Goal: Obtain resource: Obtain resource

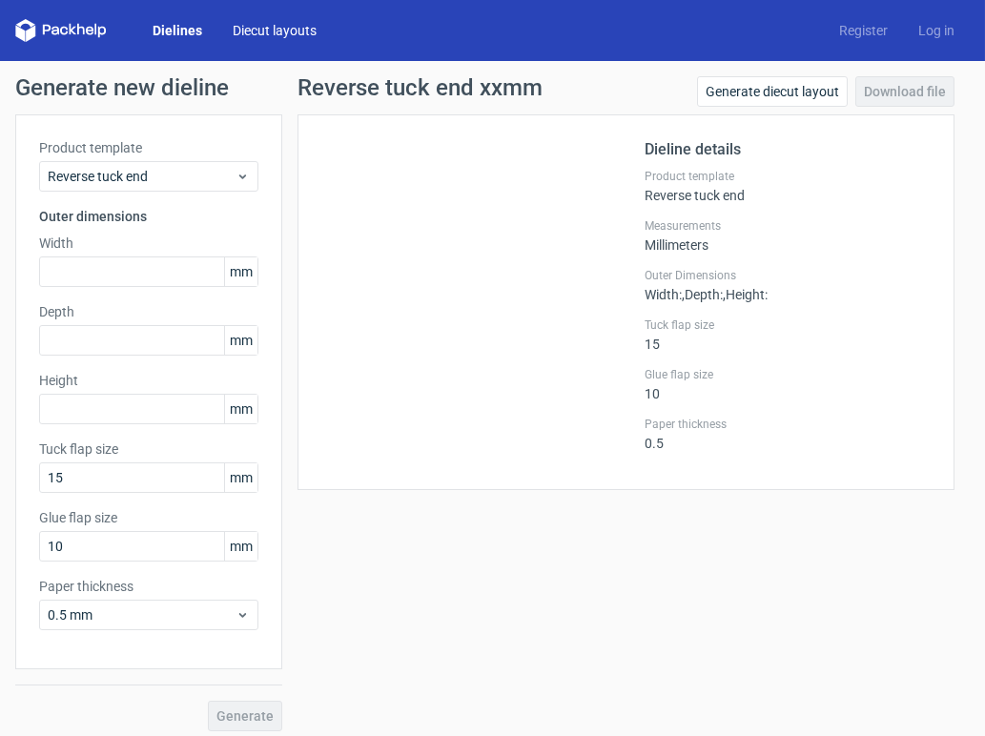
click at [244, 25] on link "Diecut layouts" at bounding box center [274, 30] width 114 height 19
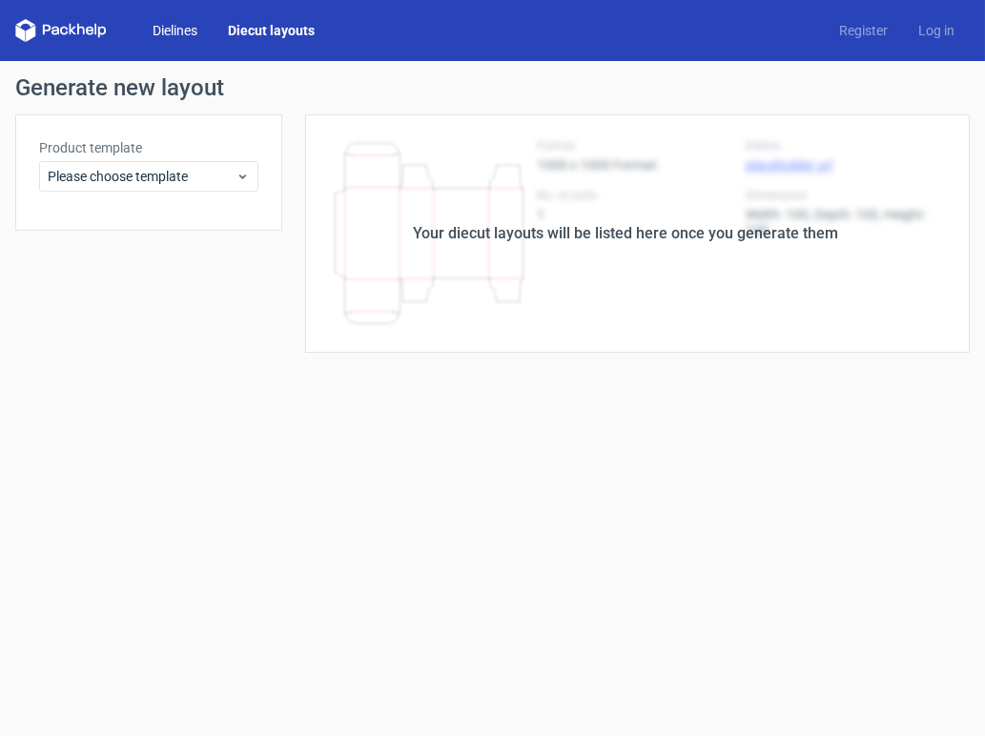
click at [173, 34] on link "Dielines" at bounding box center [174, 30] width 75 height 19
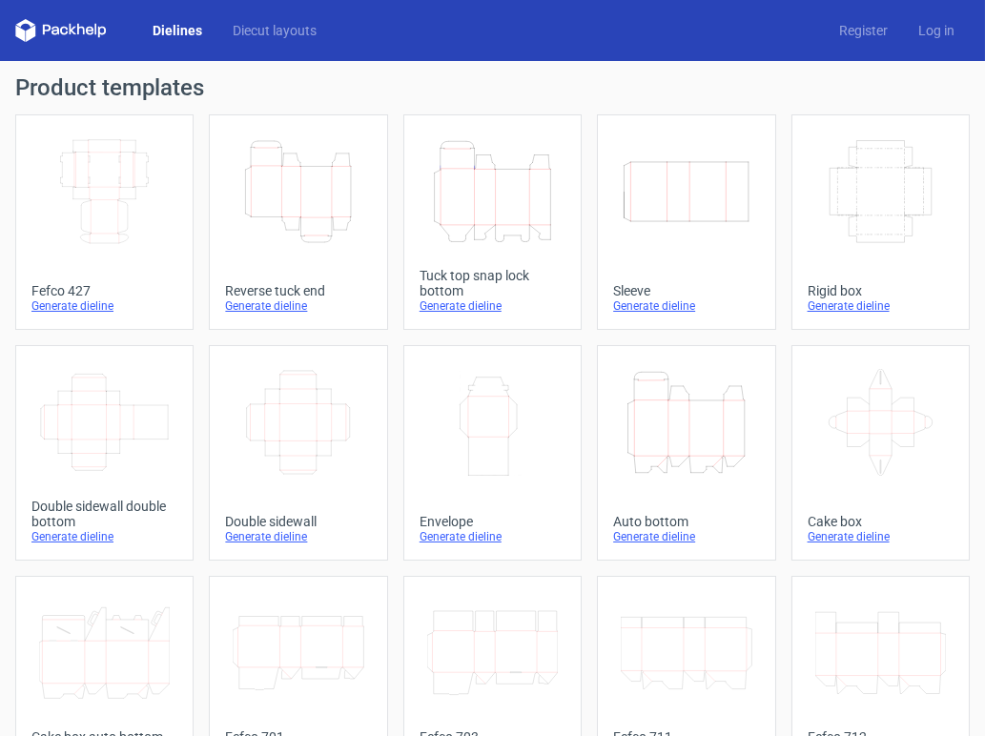
click at [301, 182] on icon "Height Depth Width" at bounding box center [298, 191] width 131 height 107
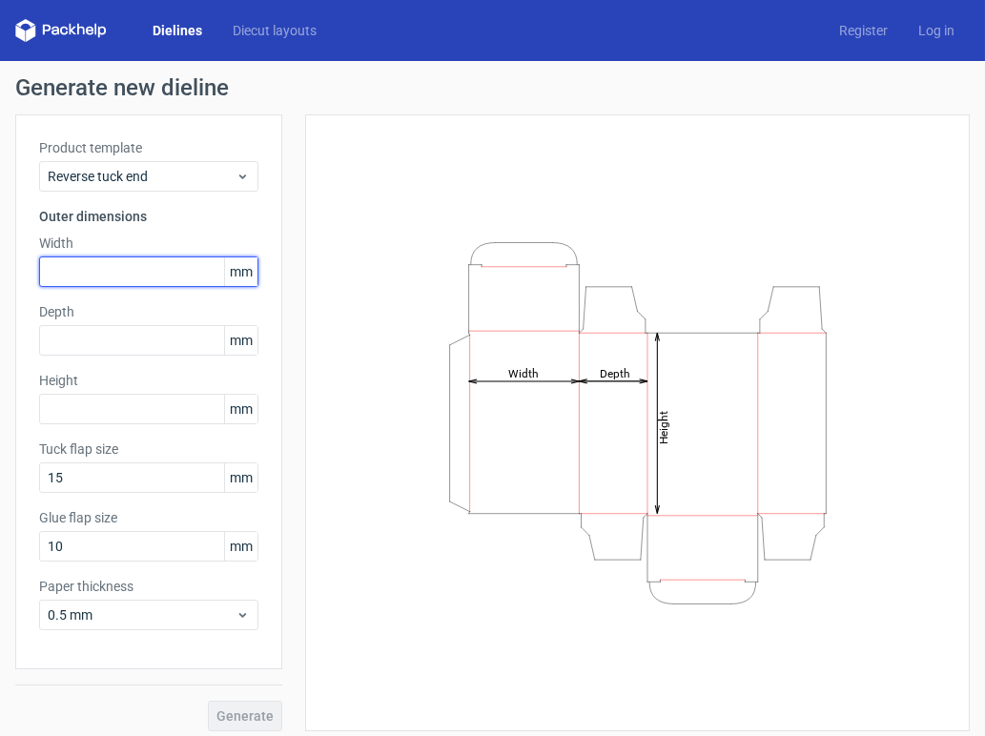
click at [151, 260] on input "text" at bounding box center [148, 271] width 219 height 31
click at [94, 259] on input "text" at bounding box center [148, 271] width 219 height 31
type input "120"
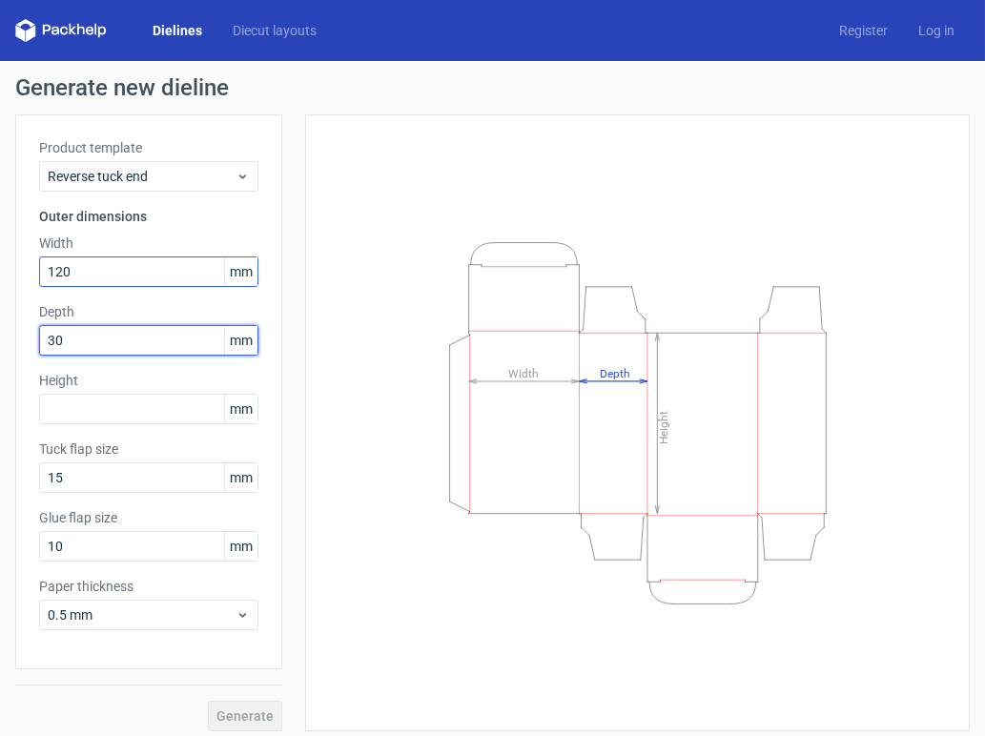
type input "30"
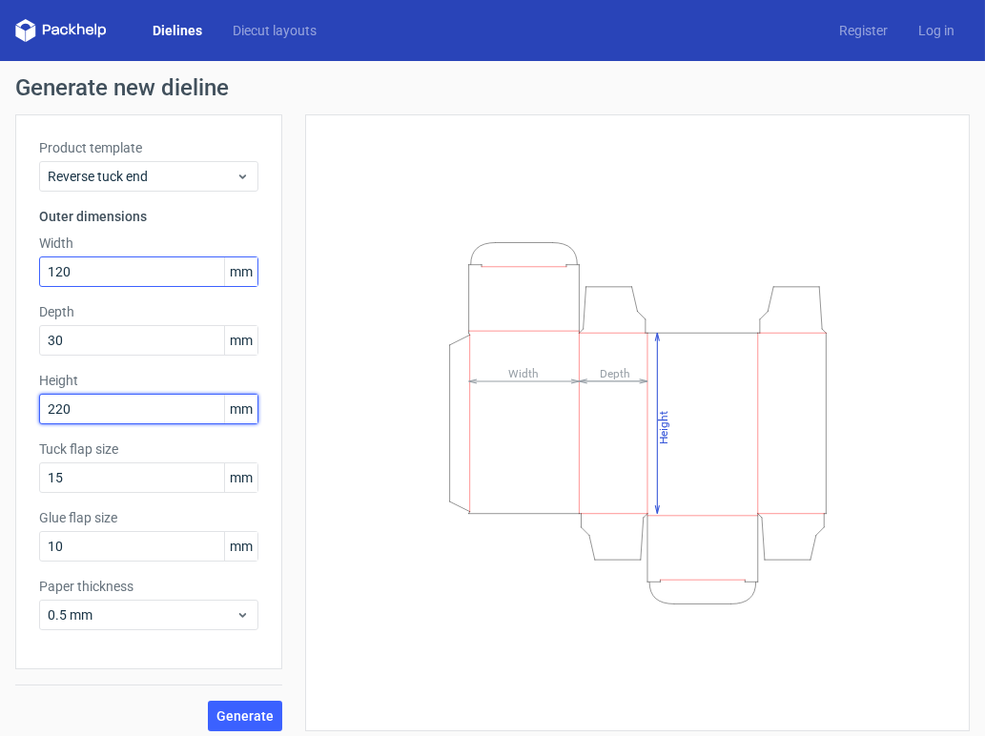
type input "220"
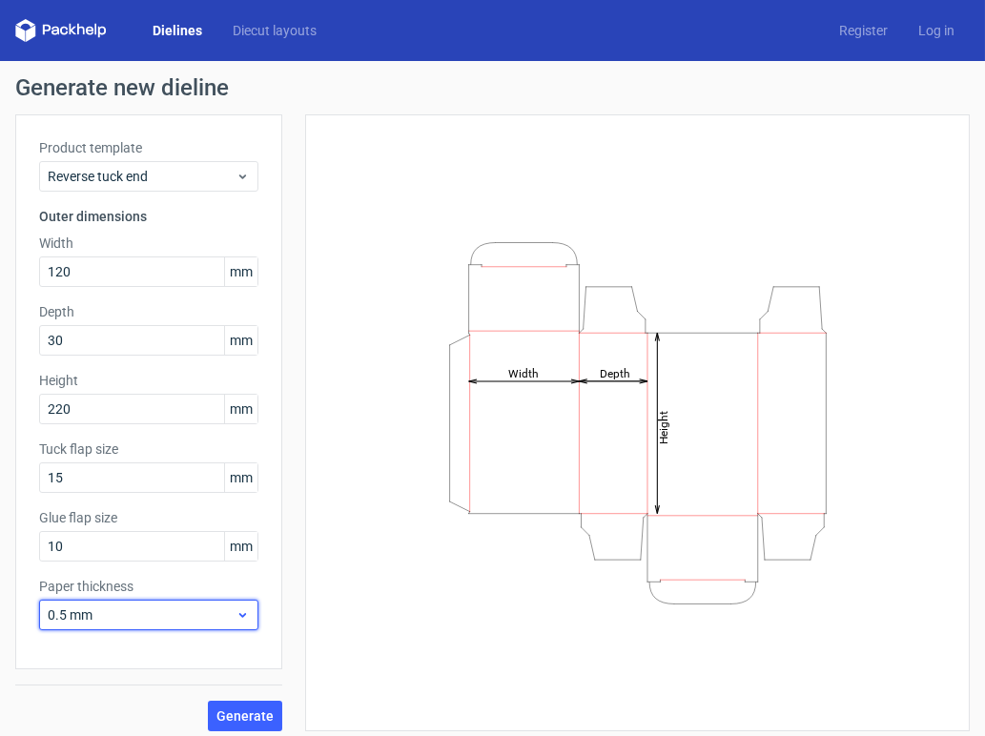
click at [174, 618] on span "0.5 mm" at bounding box center [142, 614] width 188 height 19
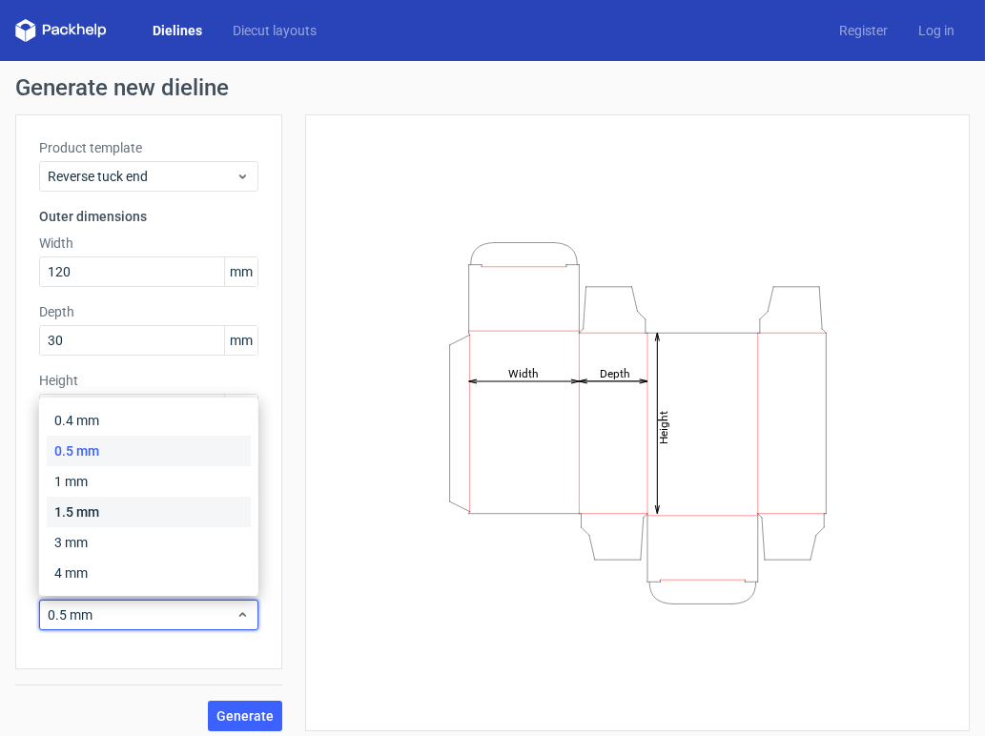
click at [86, 511] on div "1.5 mm" at bounding box center [149, 512] width 204 height 31
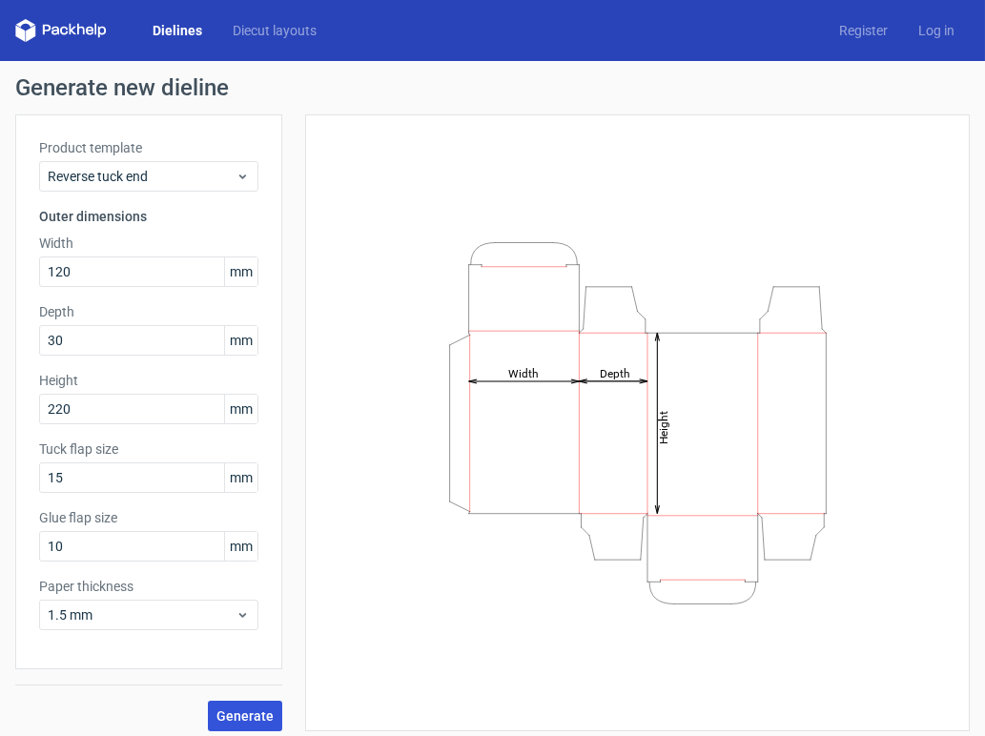
click at [254, 709] on span "Generate" at bounding box center [244, 715] width 57 height 13
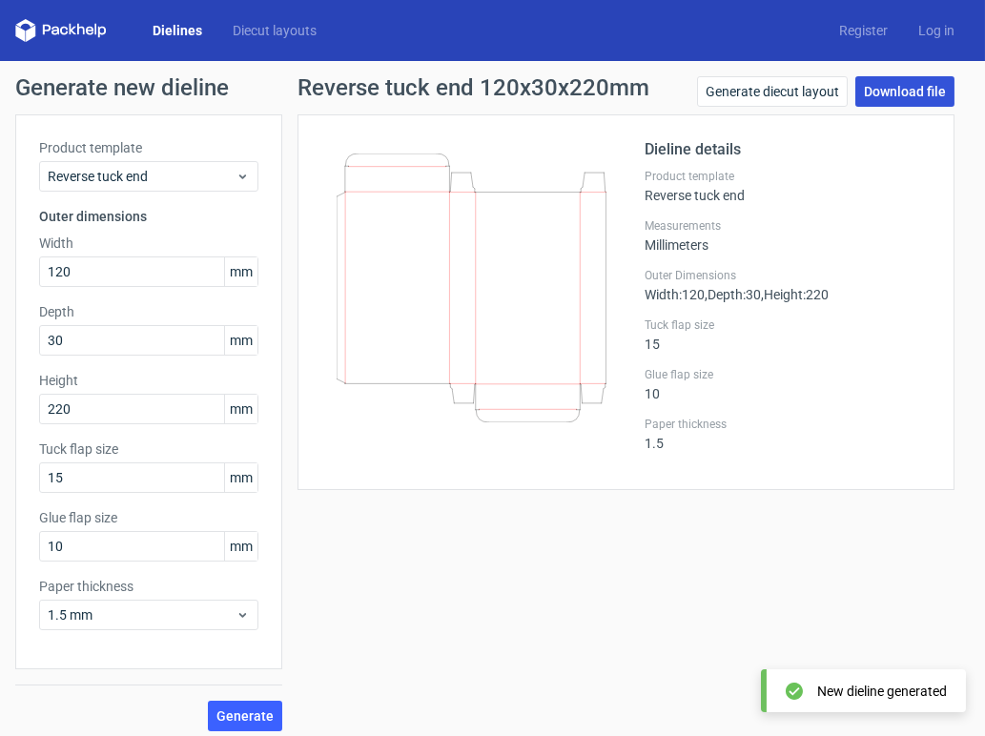
click at [902, 90] on link "Download file" at bounding box center [904, 91] width 99 height 31
